Goal: Task Accomplishment & Management: Manage account settings

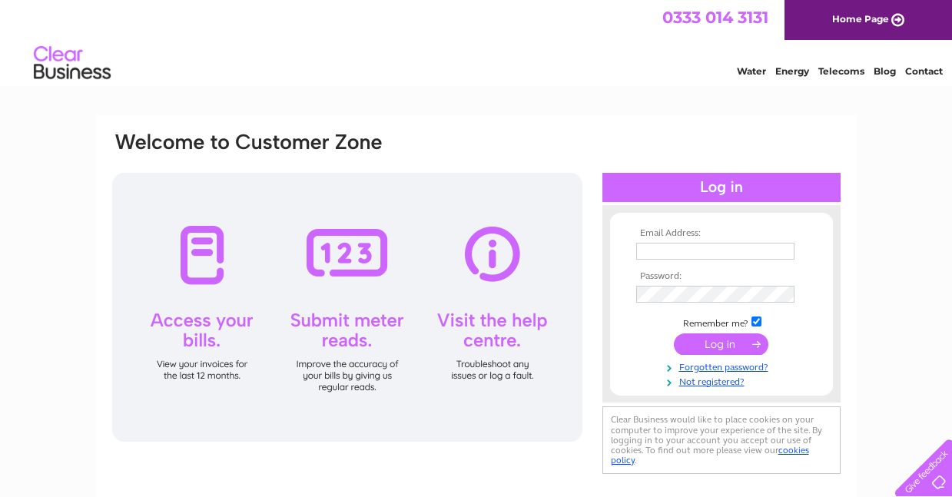
click at [708, 250] on input "text" at bounding box center [715, 251] width 158 height 17
type input "[EMAIL_ADDRESS][DOMAIN_NAME]"
click at [717, 341] on input "submit" at bounding box center [721, 344] width 94 height 22
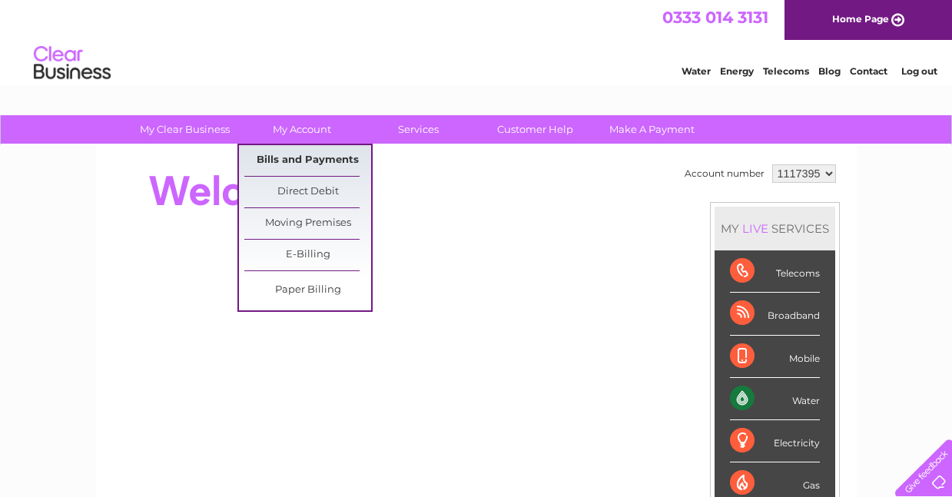
click at [299, 167] on link "Bills and Payments" at bounding box center [307, 160] width 127 height 31
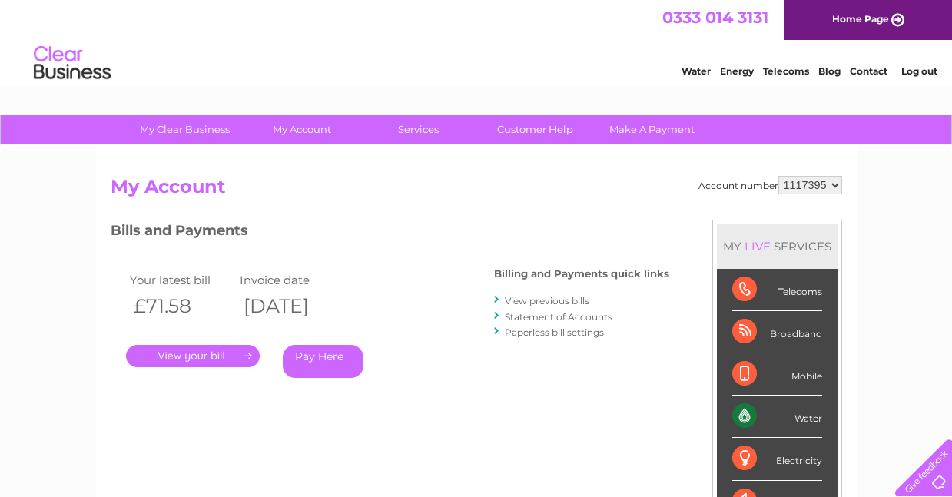
click at [208, 353] on link "." at bounding box center [193, 356] width 134 height 22
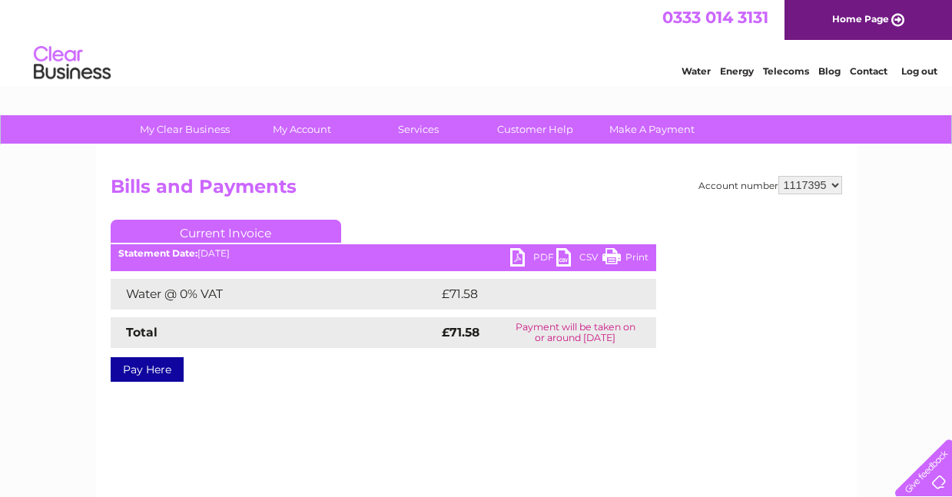
click at [532, 260] on link "PDF" at bounding box center [533, 259] width 46 height 22
